Goal: Information Seeking & Learning: Learn about a topic

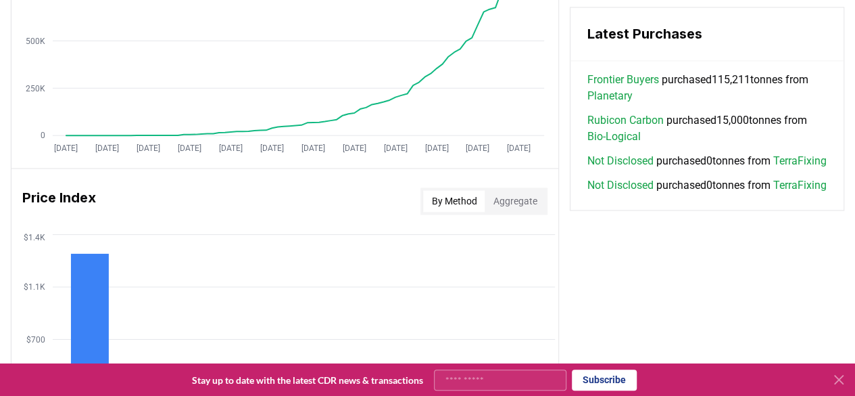
scroll to position [947, 0]
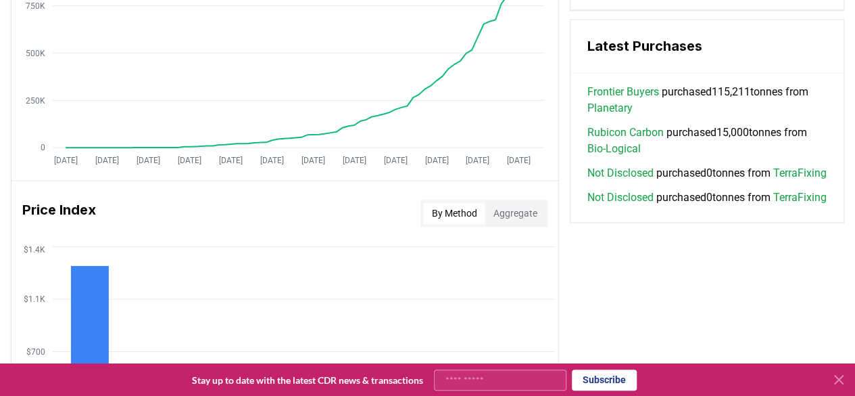
click at [773, 206] on link "TerraFixing" at bounding box center [799, 197] width 53 height 16
